Goal: Task Accomplishment & Management: Manage account settings

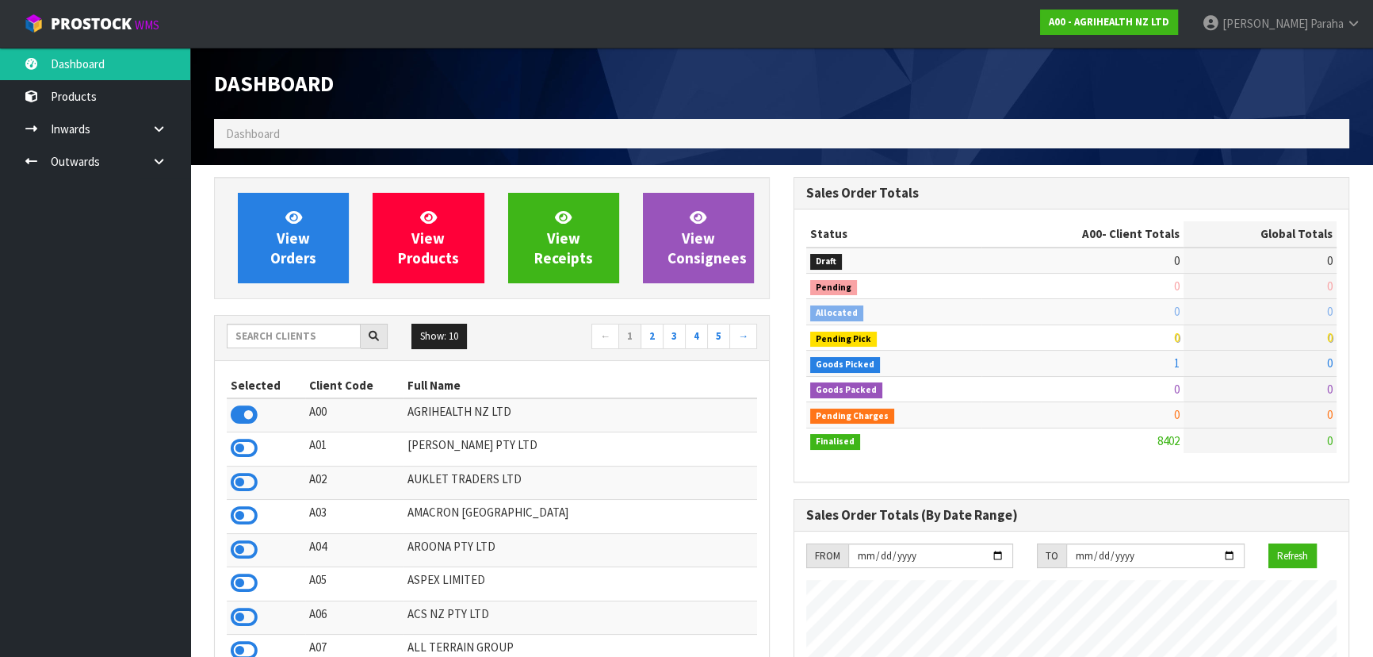
scroll to position [1199, 579]
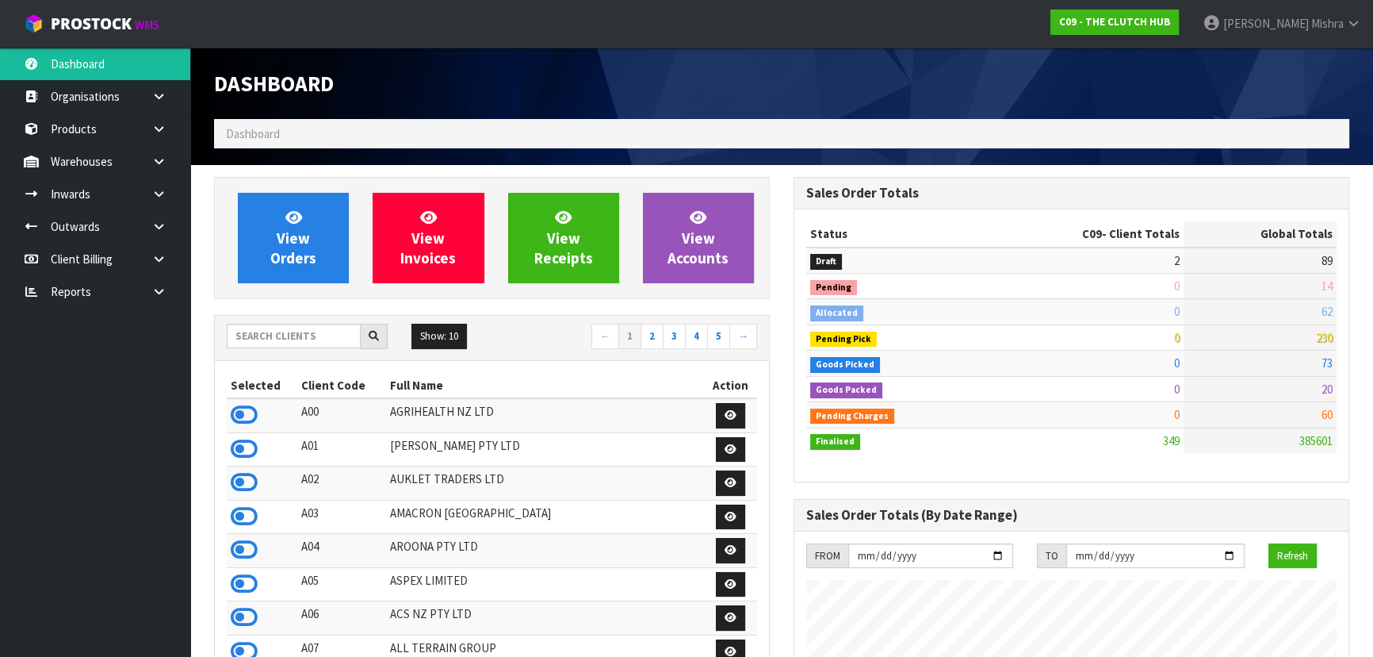
scroll to position [1071, 579]
click at [1295, 23] on span "[PERSON_NAME]" at bounding box center [1267, 23] width 86 height 15
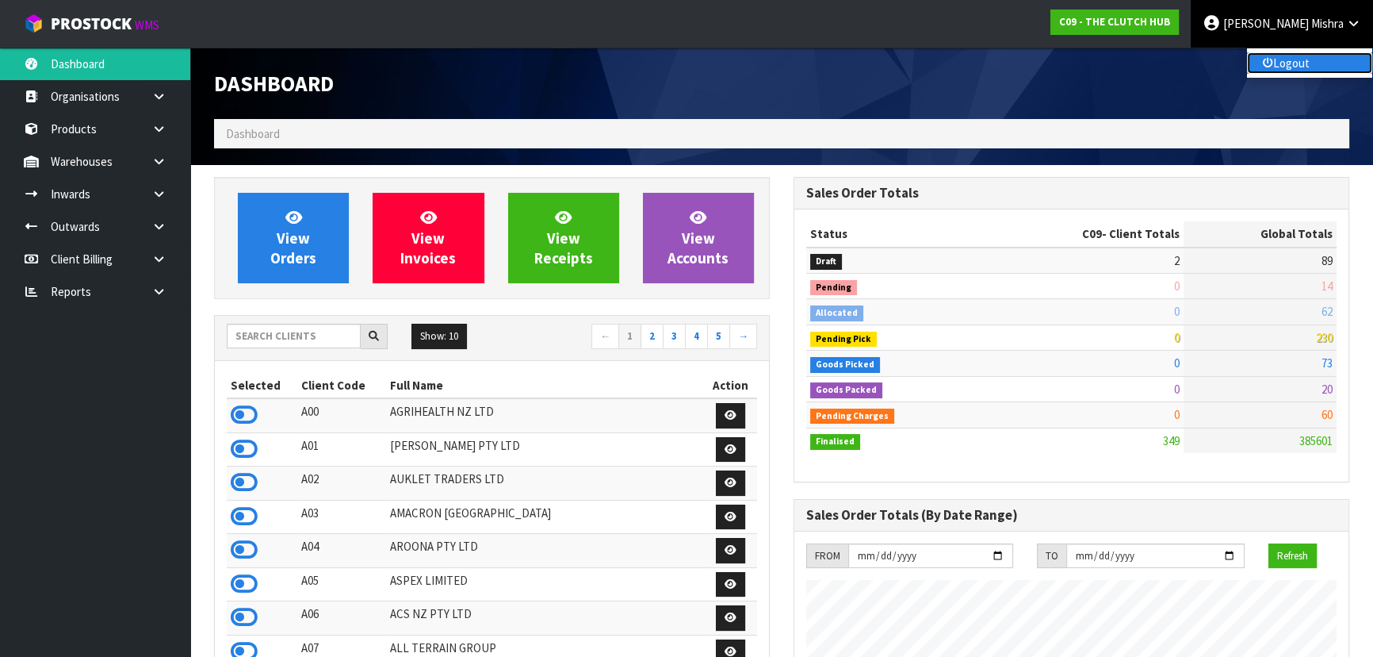
click at [1281, 63] on link "Logout" at bounding box center [1309, 62] width 125 height 21
